Goal: Go to known website

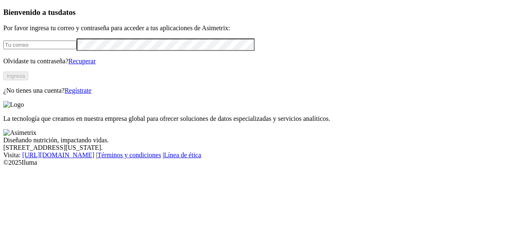
type input "[PERSON_NAME][EMAIL_ADDRESS][PERSON_NAME][DOMAIN_NAME]"
click at [28, 80] on button "Ingresa" at bounding box center [15, 76] width 25 height 9
